Goal: Transaction & Acquisition: Purchase product/service

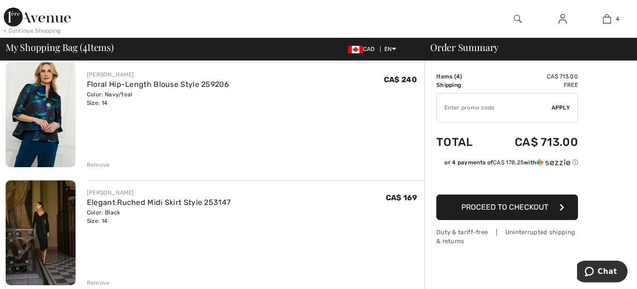
scroll to position [206, 0]
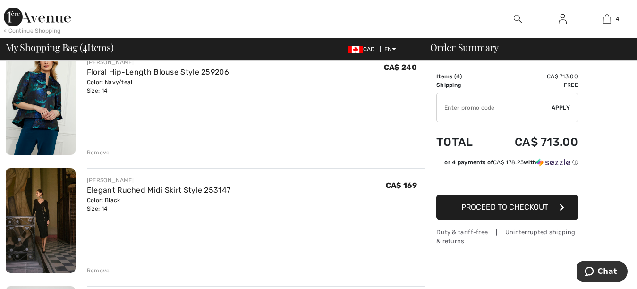
click at [47, 226] on img at bounding box center [41, 220] width 70 height 104
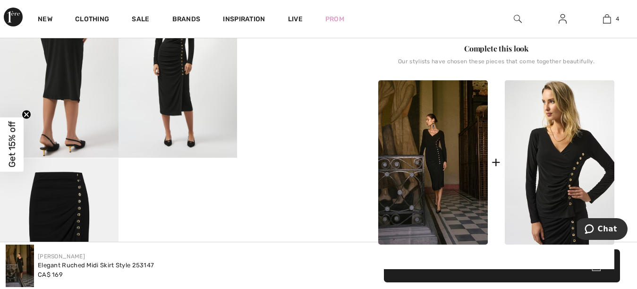
scroll to position [379, 0]
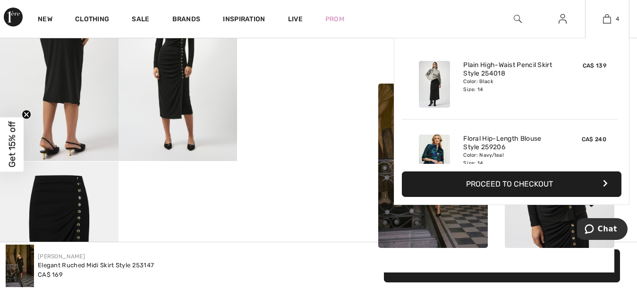
click at [434, 84] on img at bounding box center [434, 84] width 31 height 47
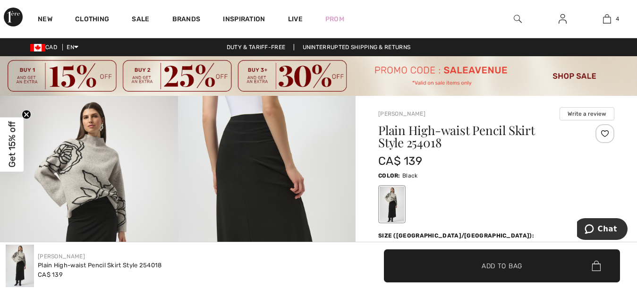
drag, startPoint x: 636, startPoint y: 39, endPoint x: 645, endPoint y: 59, distance: 21.1
click at [637, 59] on html "We value your privacy We use cookies to enhance your browsing experience, serve…" at bounding box center [318, 144] width 637 height 289
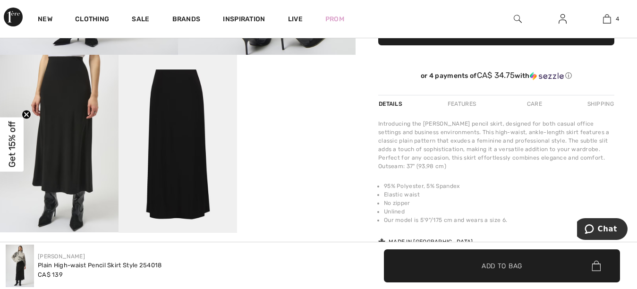
scroll to position [349, 0]
